Goal: Information Seeking & Learning: Check status

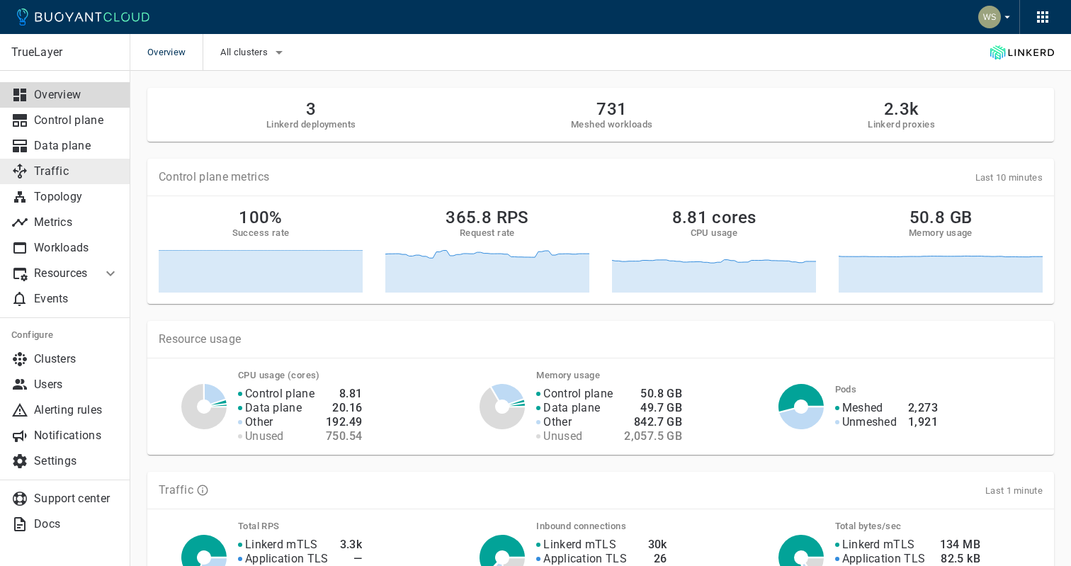
click at [81, 175] on p "Traffic" at bounding box center [76, 171] width 85 height 14
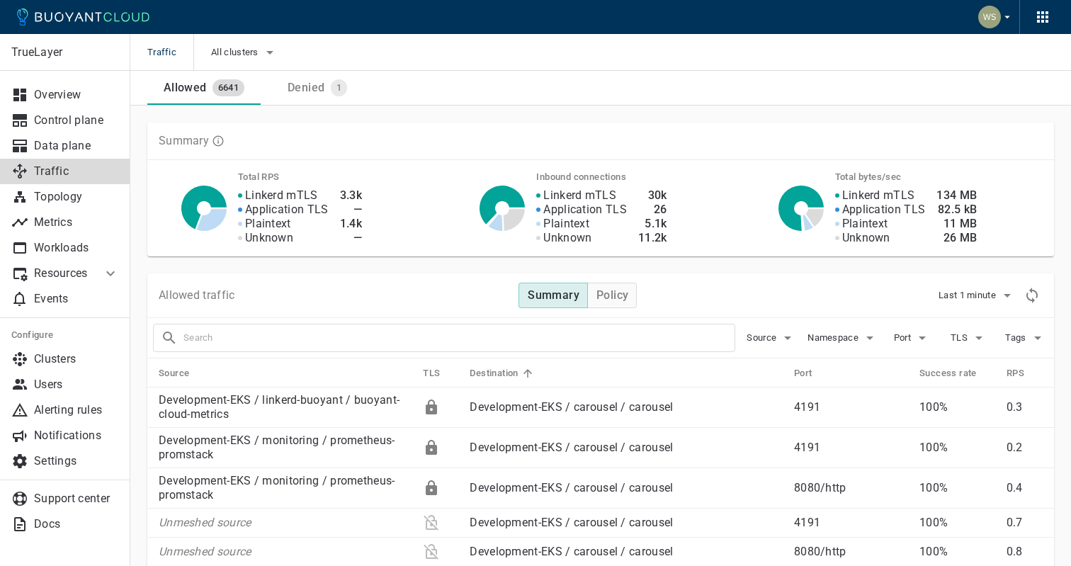
click at [421, 349] on div at bounding box center [444, 338] width 582 height 28
type input "payout-client"
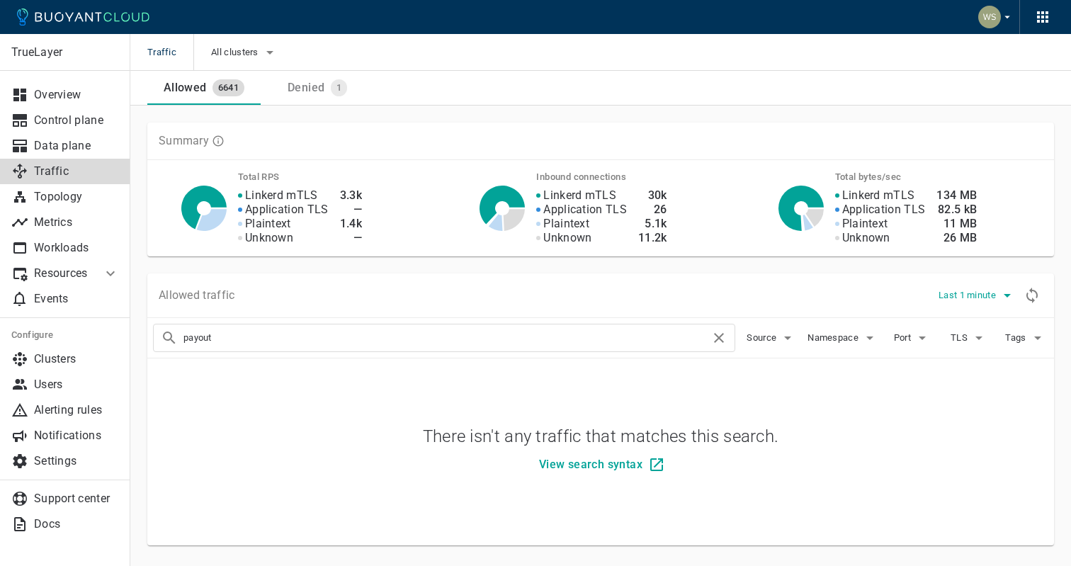
click at [994, 292] on span "Last 1 minute" at bounding box center [968, 295] width 60 height 11
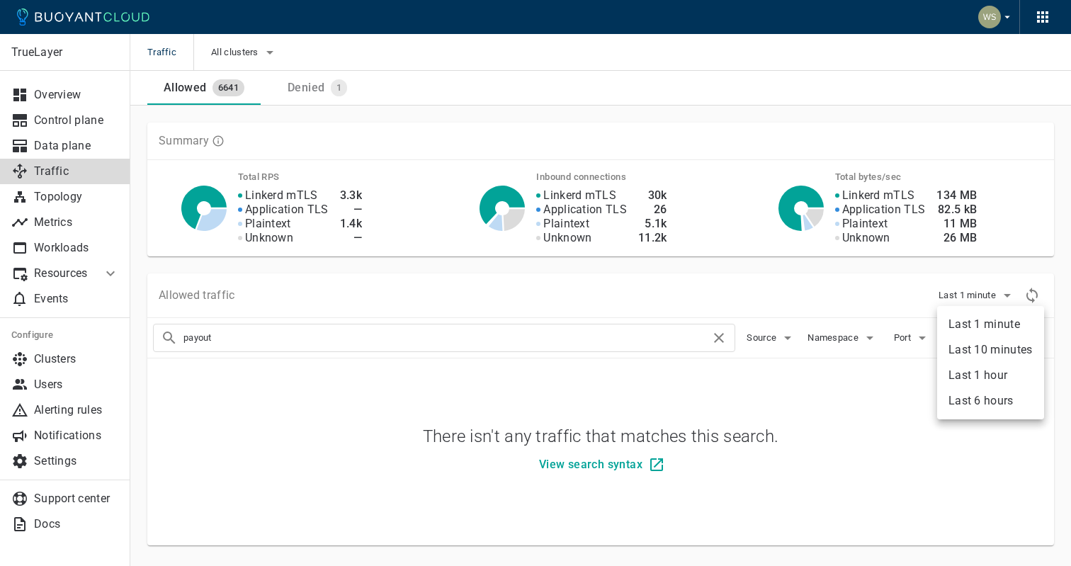
click at [974, 399] on li "Last 6 hours" at bounding box center [990, 400] width 107 height 25
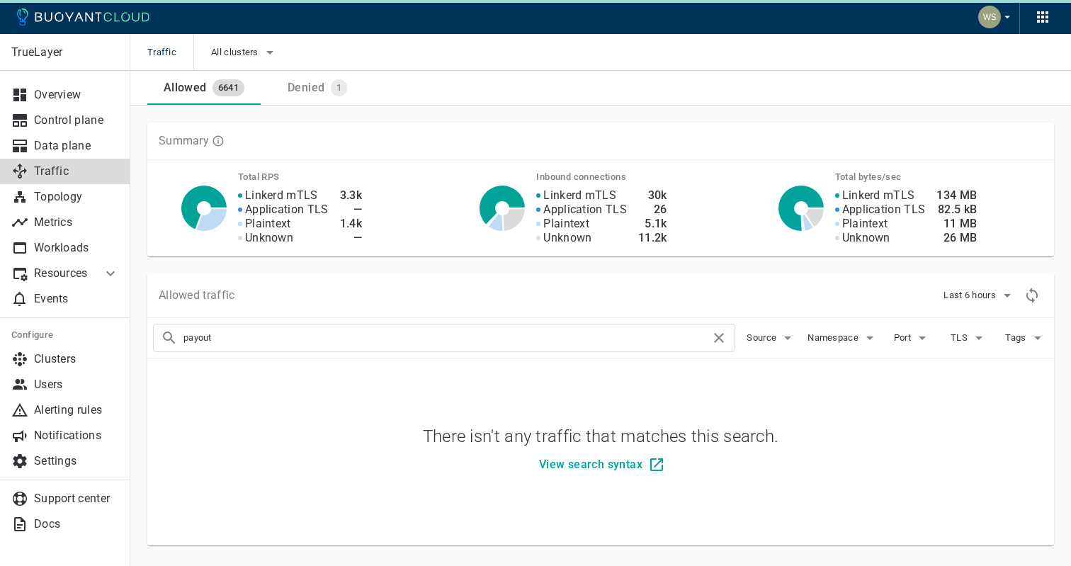
click at [561, 292] on div "Allowed traffic Last 6 hours" at bounding box center [600, 295] width 906 height 45
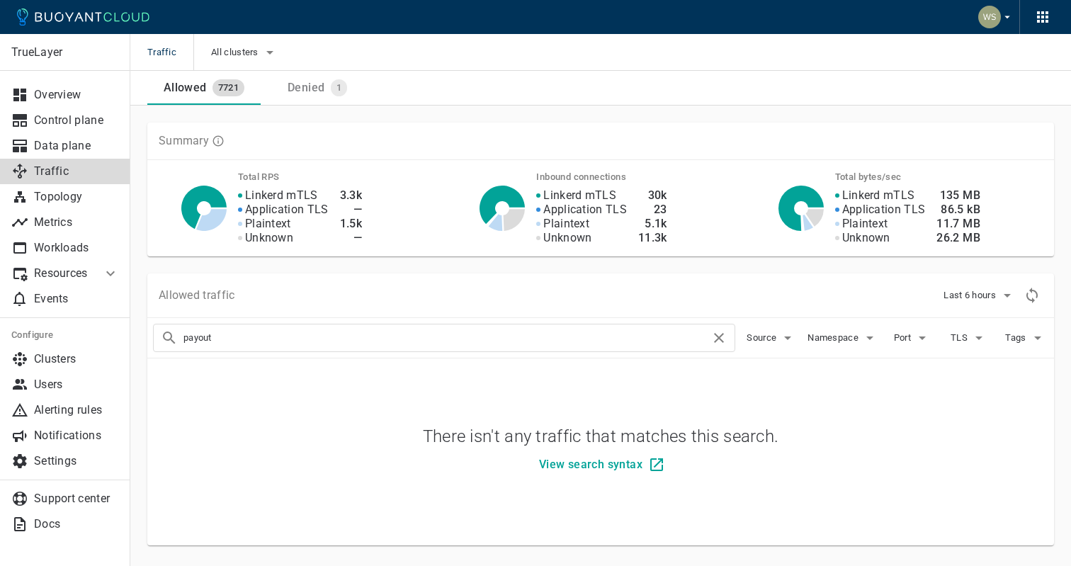
click at [590, 348] on div "payout" at bounding box center [444, 338] width 582 height 28
type input "payouts"
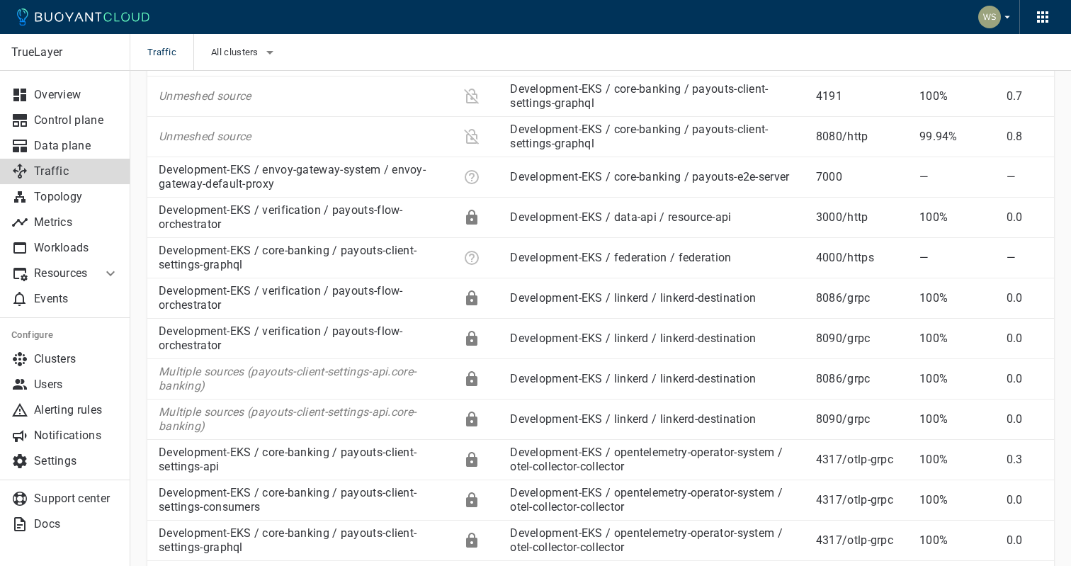
scroll to position [1921, 0]
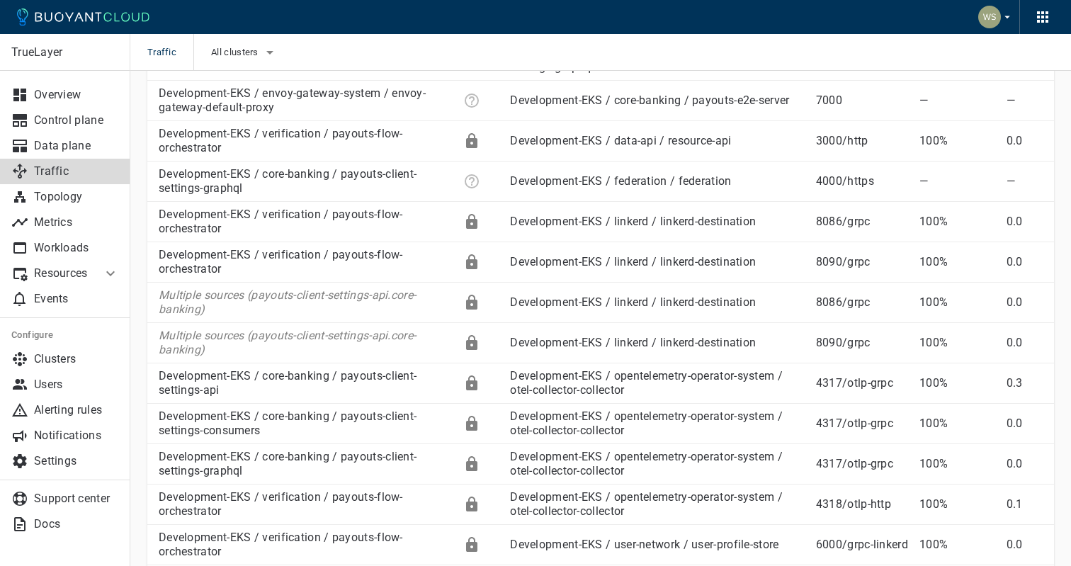
click at [712, 51] on div "Traffic All clusters" at bounding box center [600, 52] width 940 height 37
